Goal: Information Seeking & Learning: Learn about a topic

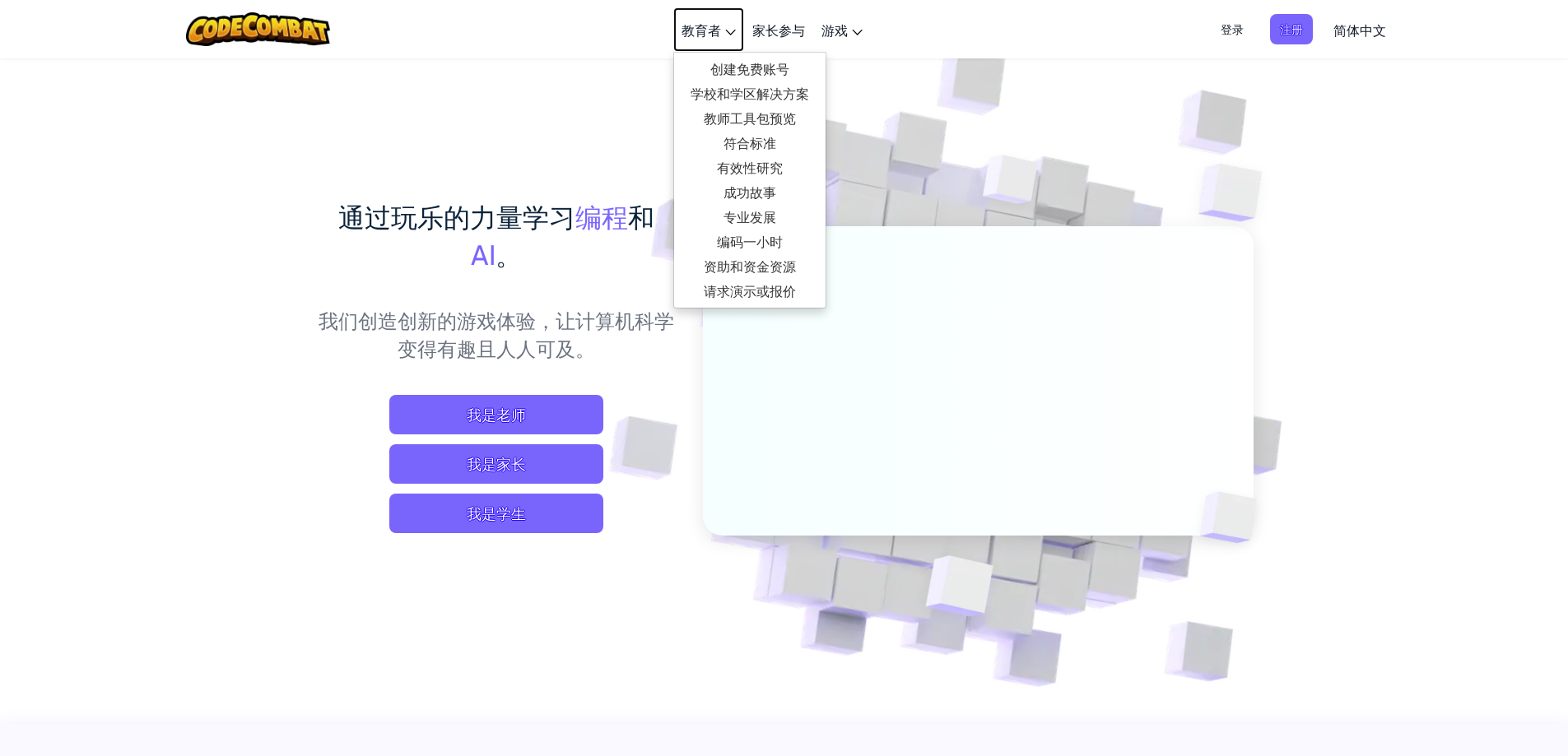
click at [720, 30] on span "教育者" at bounding box center [701, 30] width 39 height 17
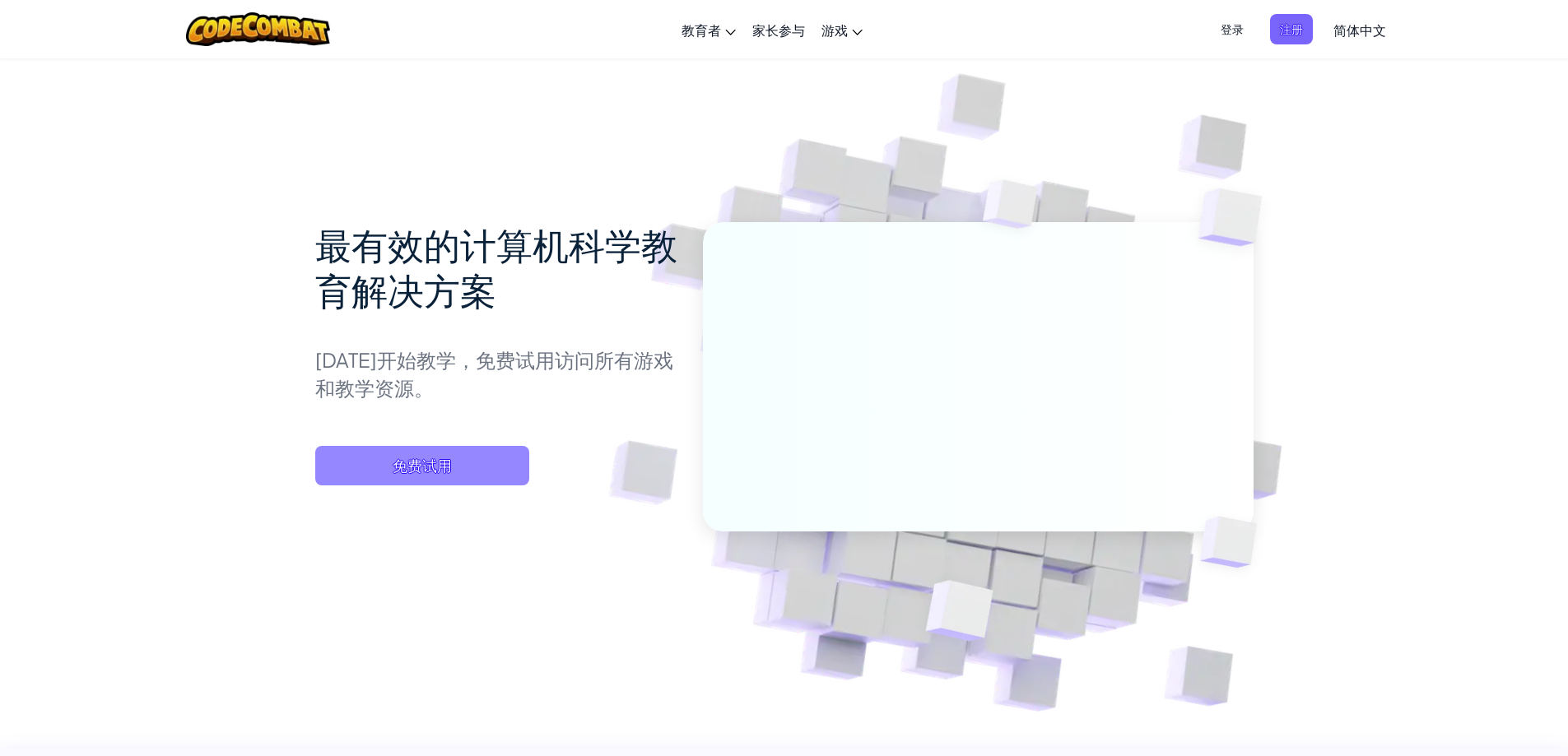
click at [385, 472] on span "免费试用" at bounding box center [422, 465] width 214 height 39
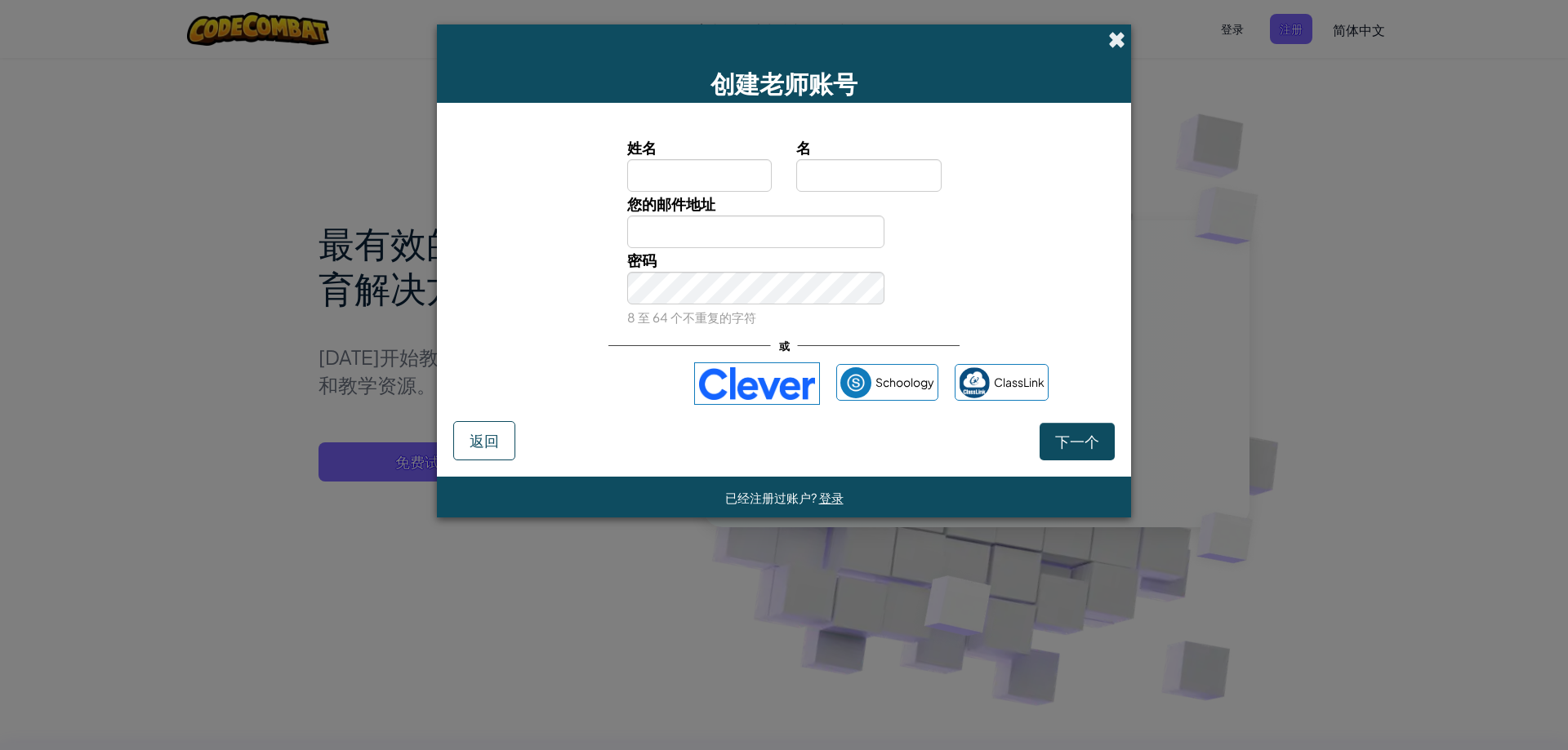
click at [1111, 41] on span at bounding box center [1117, 40] width 17 height 17
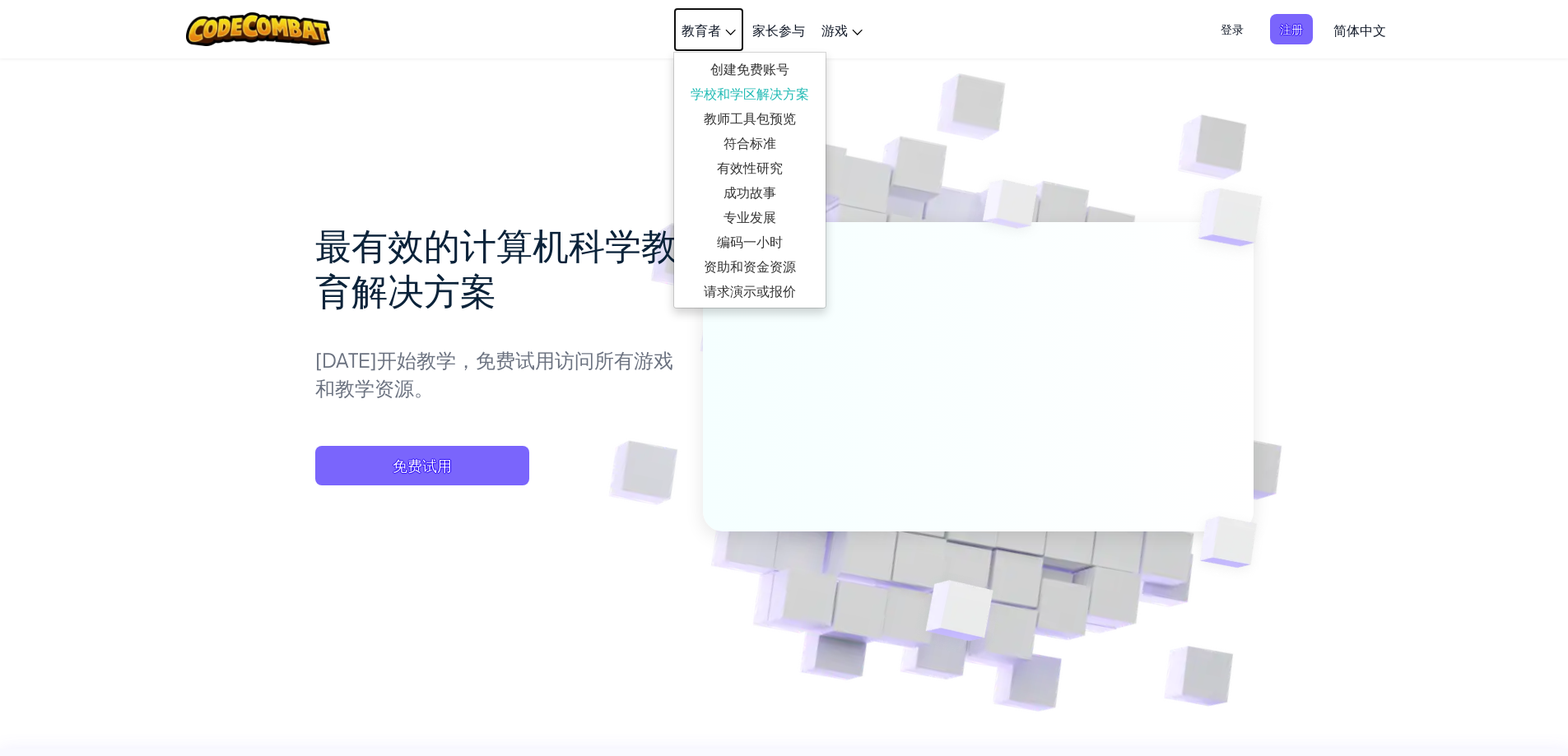
click at [702, 31] on span "教育者" at bounding box center [701, 30] width 39 height 17
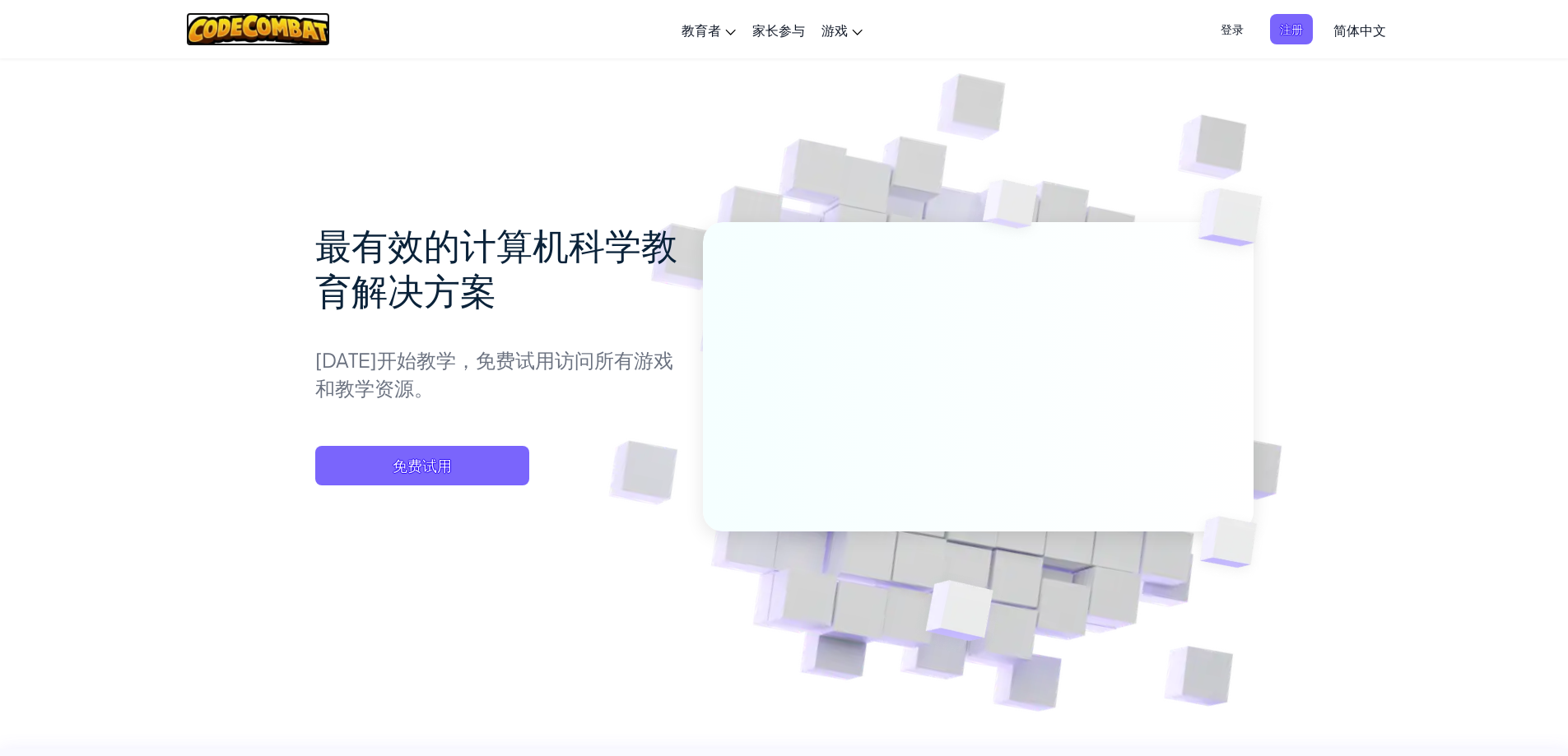
click at [276, 27] on img at bounding box center [258, 29] width 144 height 34
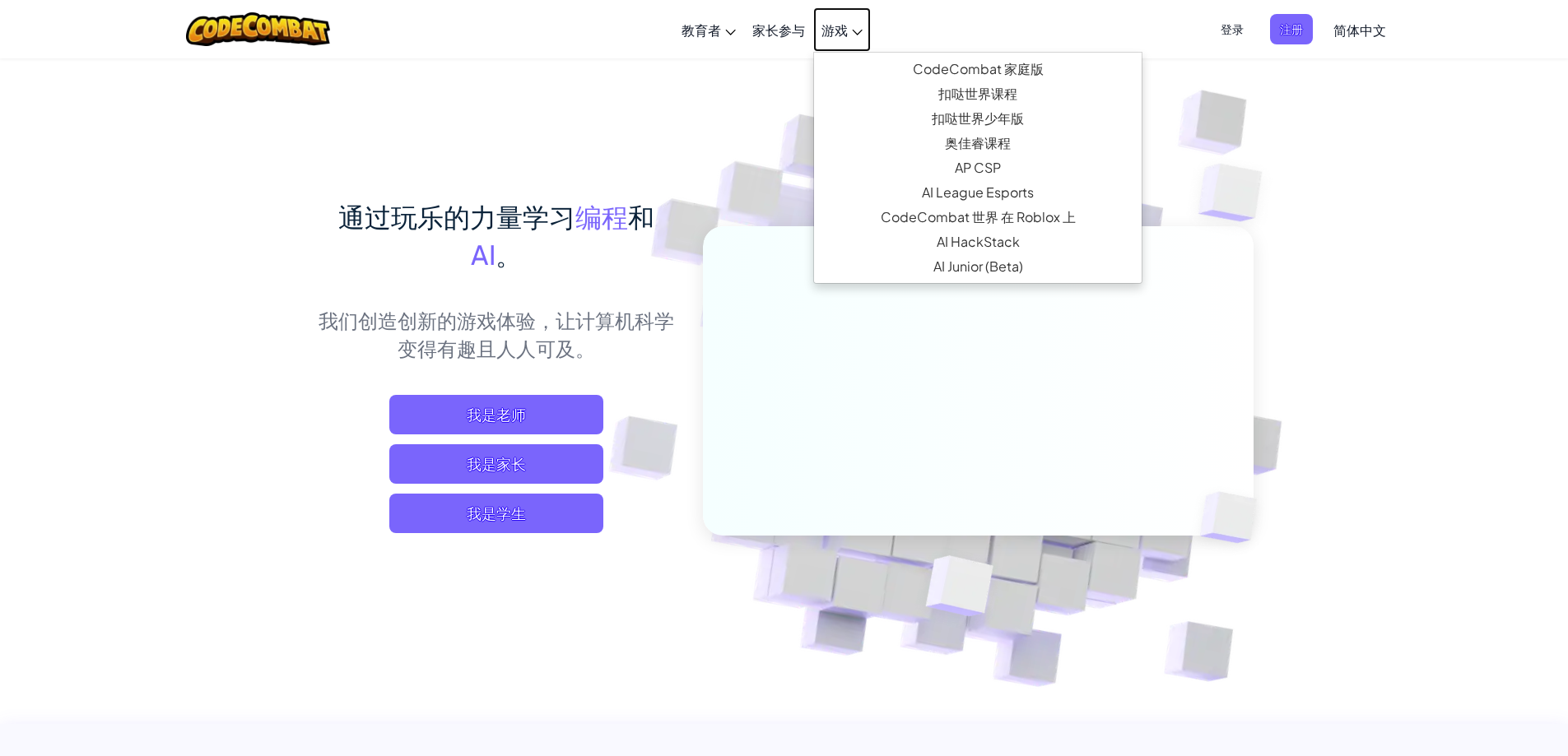
click at [822, 36] on span "游戏" at bounding box center [834, 30] width 26 height 17
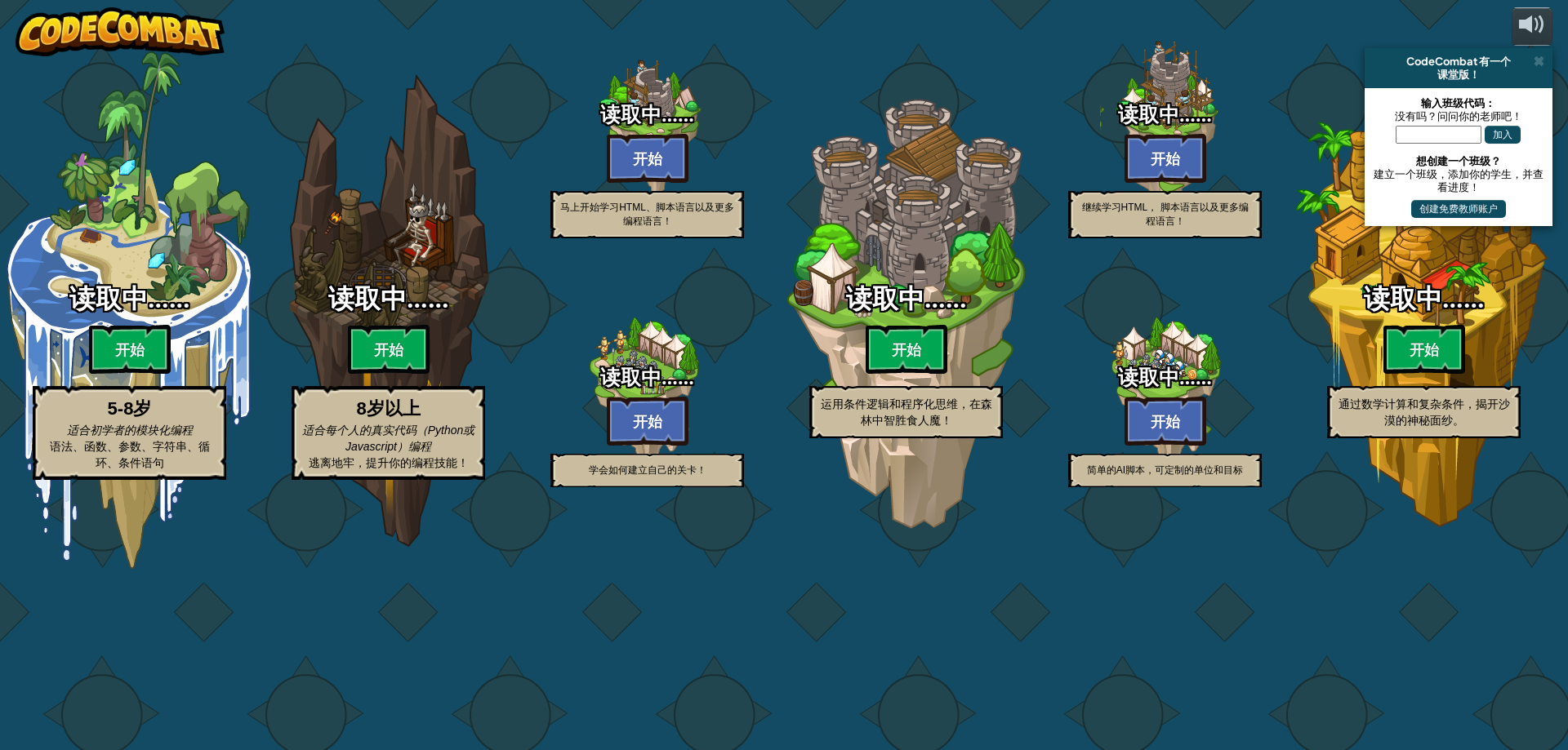
select select "zh-HANS"
